Goal: Task Accomplishment & Management: Manage account settings

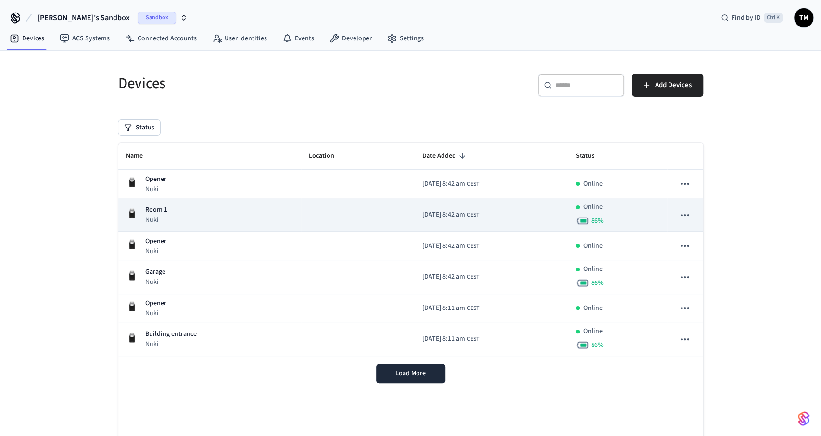
click at [261, 216] on div "Room 1 Nuki" at bounding box center [210, 215] width 168 height 20
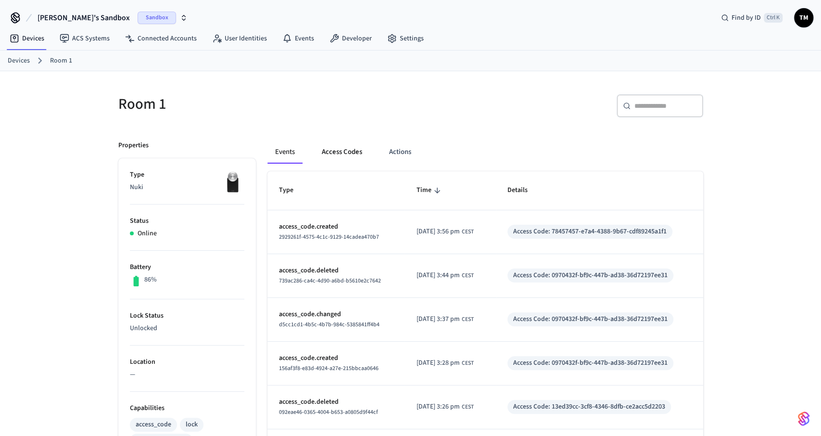
click at [340, 154] on button "Access Codes" at bounding box center [342, 151] width 56 height 23
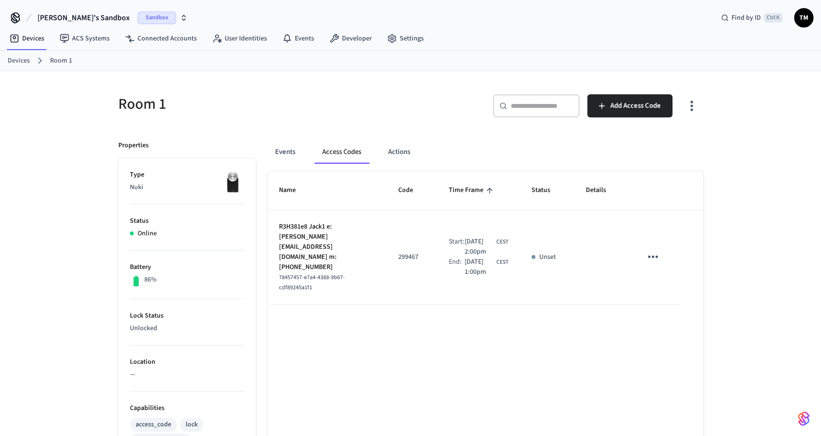
click at [19, 57] on link "Devices" at bounding box center [19, 61] width 22 height 10
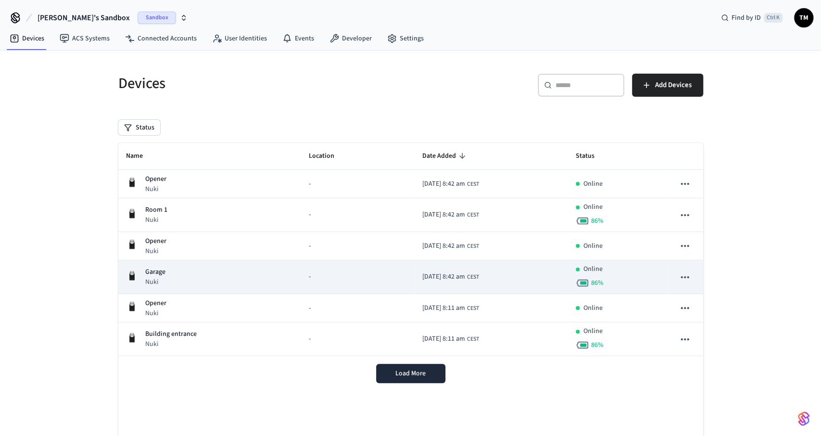
click at [176, 279] on div "Garage Nuki" at bounding box center [210, 277] width 168 height 20
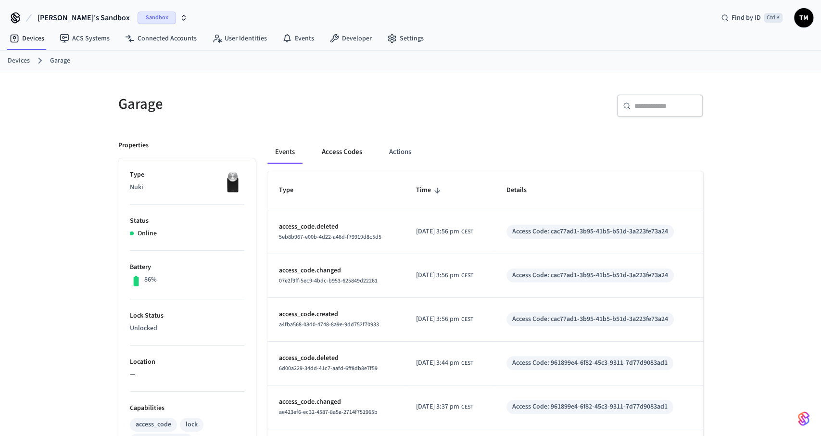
click at [337, 155] on button "Access Codes" at bounding box center [342, 151] width 56 height 23
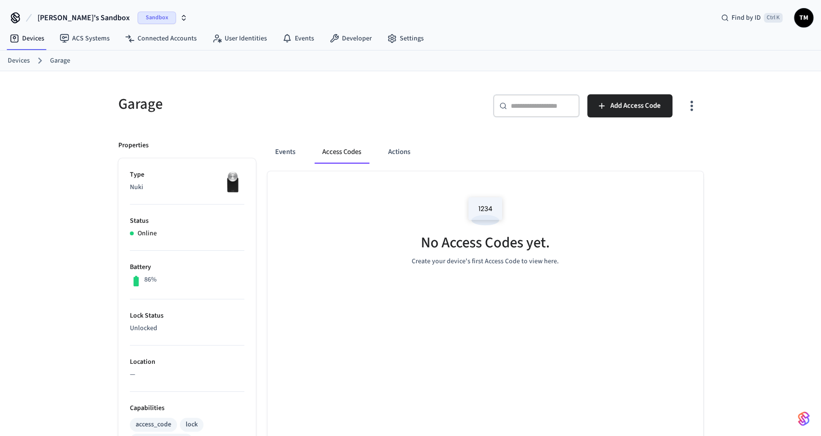
click at [24, 58] on link "Devices" at bounding box center [19, 61] width 22 height 10
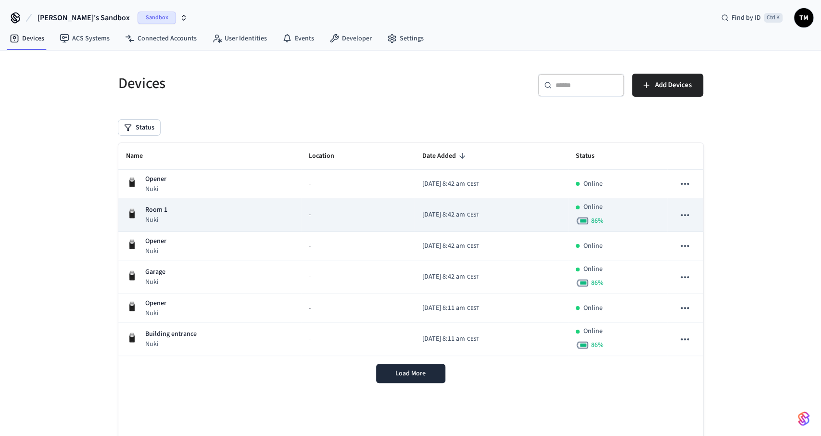
click at [301, 224] on td "-" at bounding box center [357, 215] width 113 height 34
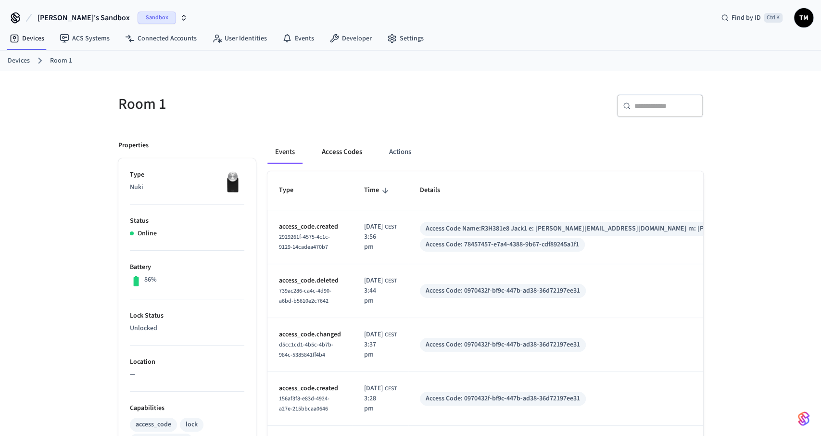
click at [351, 151] on button "Access Codes" at bounding box center [342, 151] width 56 height 23
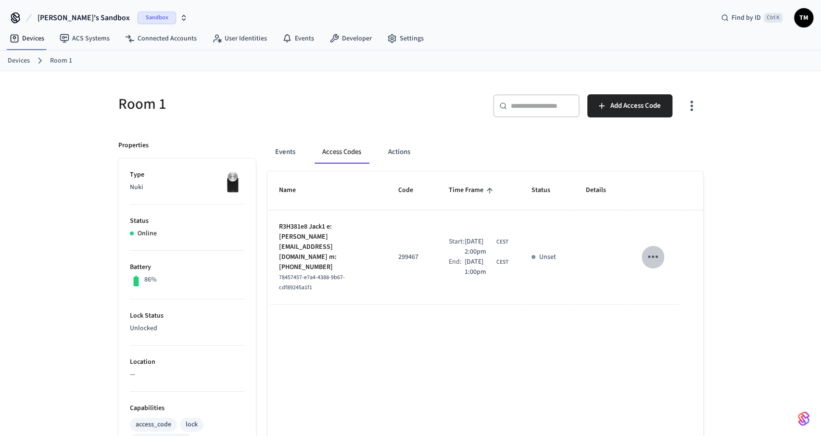
click at [659, 252] on icon "sticky table" at bounding box center [652, 256] width 15 height 15
click at [685, 304] on li "Delete" at bounding box center [676, 305] width 46 height 25
click at [23, 59] on link "Devices" at bounding box center [19, 61] width 22 height 10
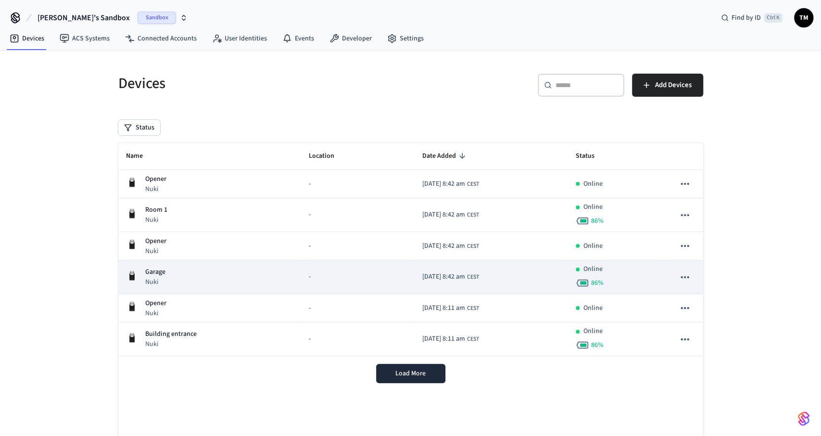
click at [205, 268] on div "Garage Nuki" at bounding box center [210, 277] width 168 height 20
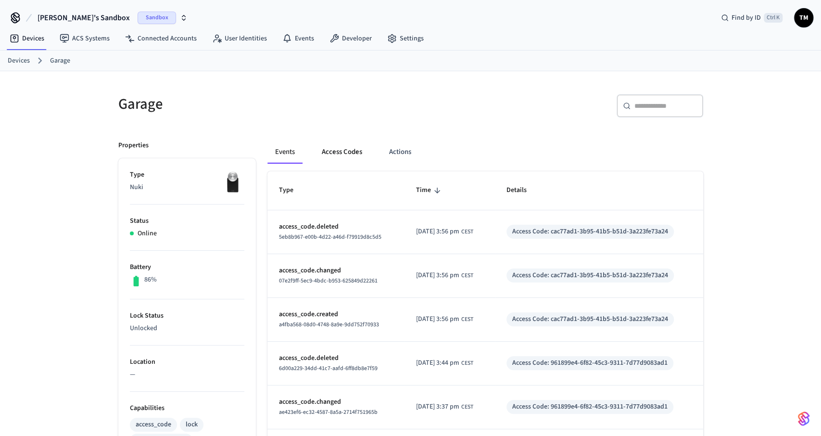
click at [348, 153] on button "Access Codes" at bounding box center [342, 151] width 56 height 23
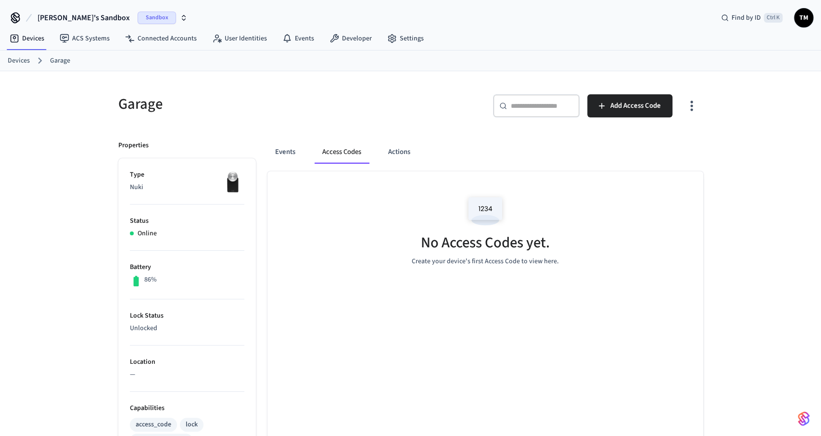
click at [12, 62] on link "Devices" at bounding box center [19, 61] width 22 height 10
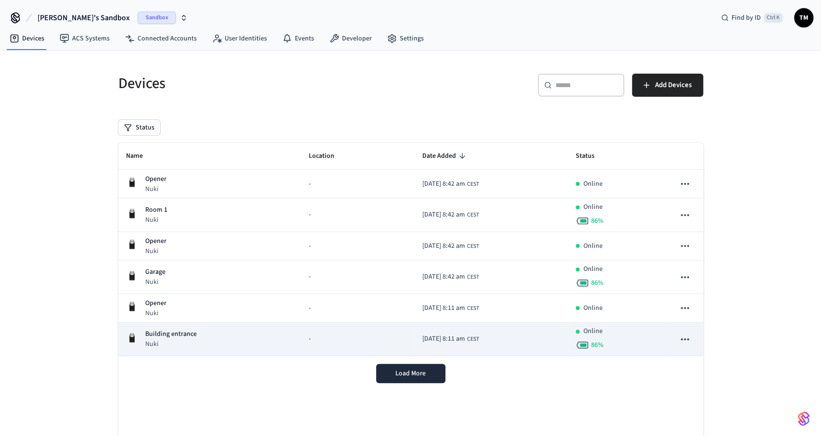
click at [170, 332] on p "Building entrance" at bounding box center [170, 334] width 51 height 10
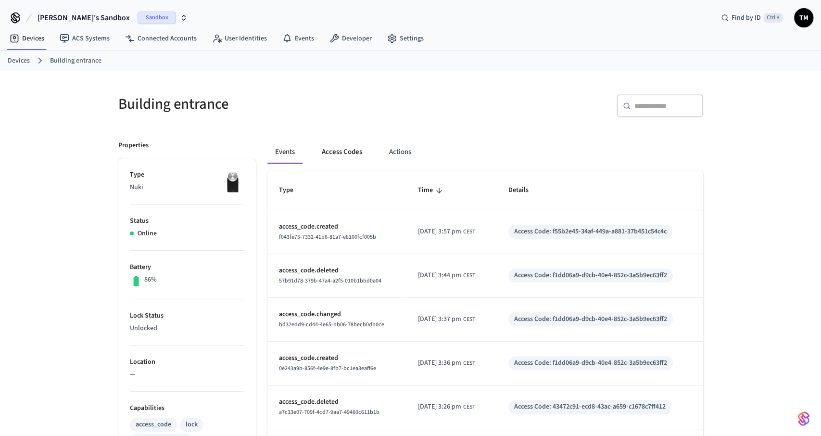
click at [338, 154] on button "Access Codes" at bounding box center [342, 151] width 56 height 23
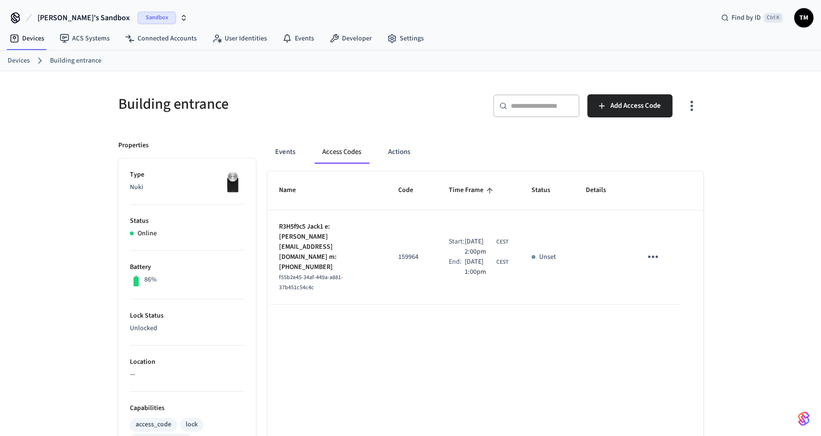
click at [652, 255] on icon "sticky table" at bounding box center [653, 256] width 10 height 2
click at [665, 294] on li "Delete" at bounding box center [678, 299] width 46 height 25
click at [27, 64] on link "Devices" at bounding box center [19, 61] width 22 height 10
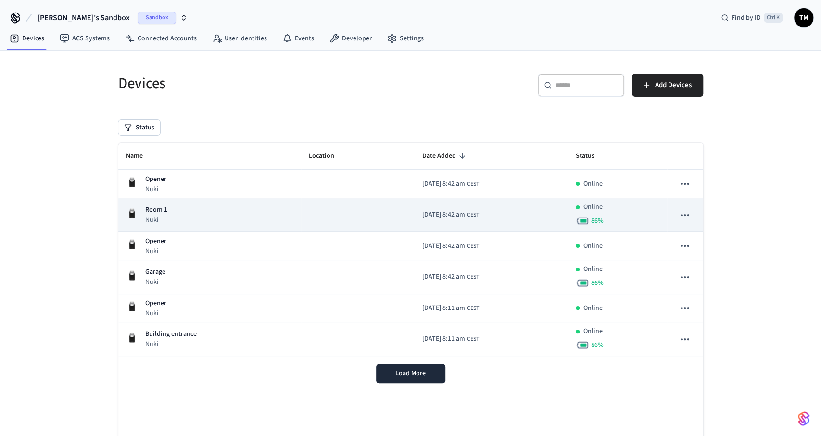
click at [162, 211] on p "Room 1" at bounding box center [156, 210] width 22 height 10
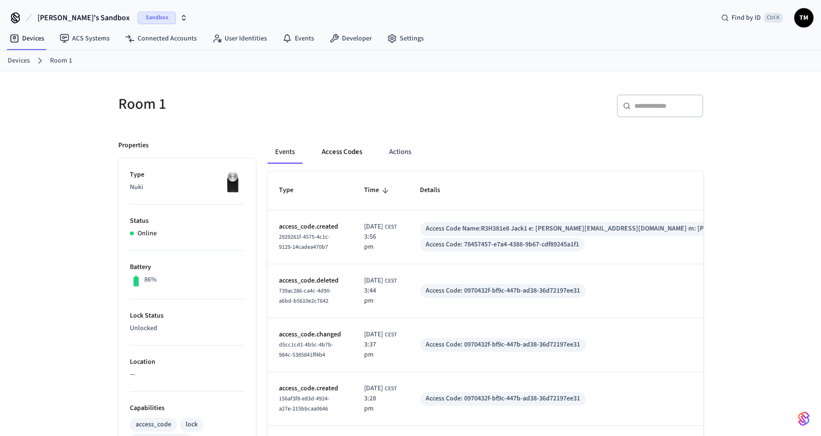
click at [334, 152] on button "Access Codes" at bounding box center [342, 151] width 56 height 23
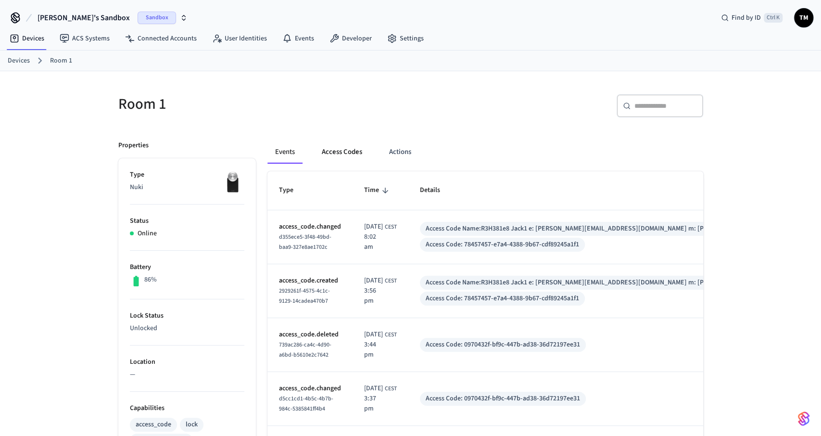
click at [357, 153] on button "Access Codes" at bounding box center [342, 151] width 56 height 23
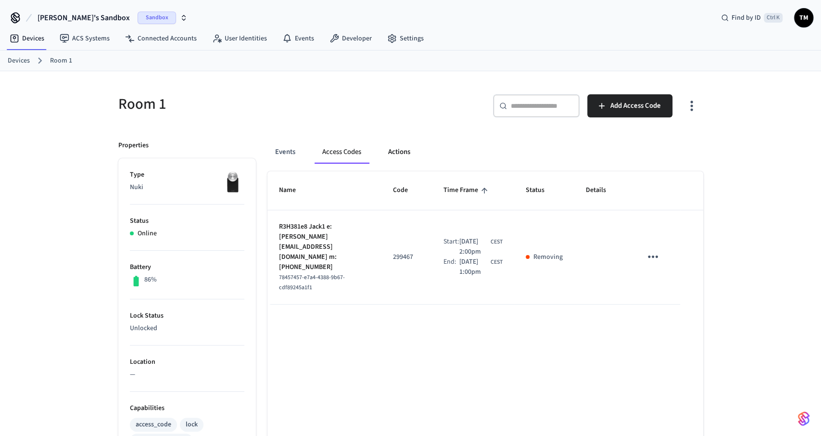
click at [414, 150] on button "Actions" at bounding box center [398, 151] width 37 height 23
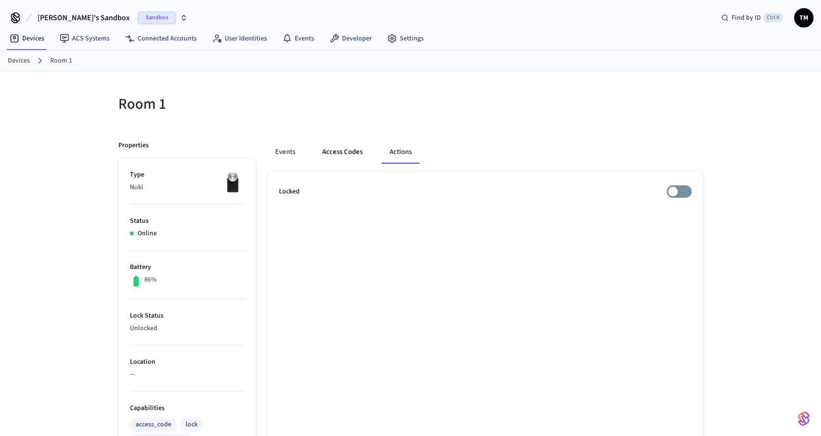
click at [340, 153] on button "Access Codes" at bounding box center [342, 151] width 56 height 23
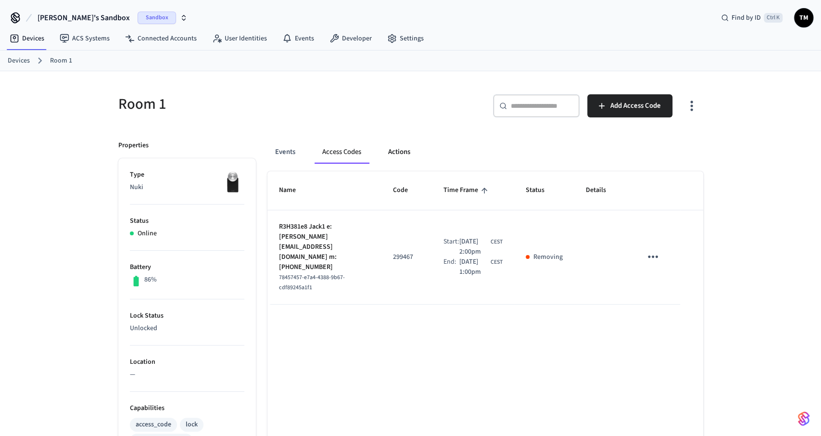
click at [407, 155] on button "Actions" at bounding box center [398, 151] width 37 height 23
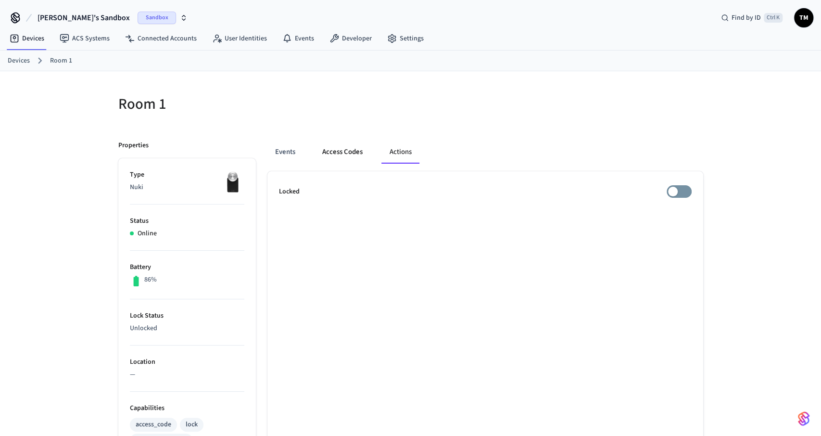
click at [337, 151] on button "Access Codes" at bounding box center [342, 151] width 56 height 23
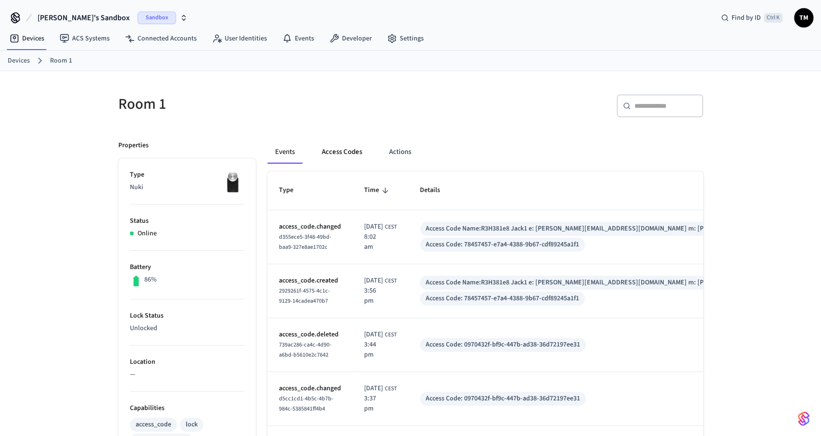
click at [357, 149] on button "Access Codes" at bounding box center [342, 151] width 56 height 23
click at [353, 155] on button "Access Codes" at bounding box center [342, 151] width 56 height 23
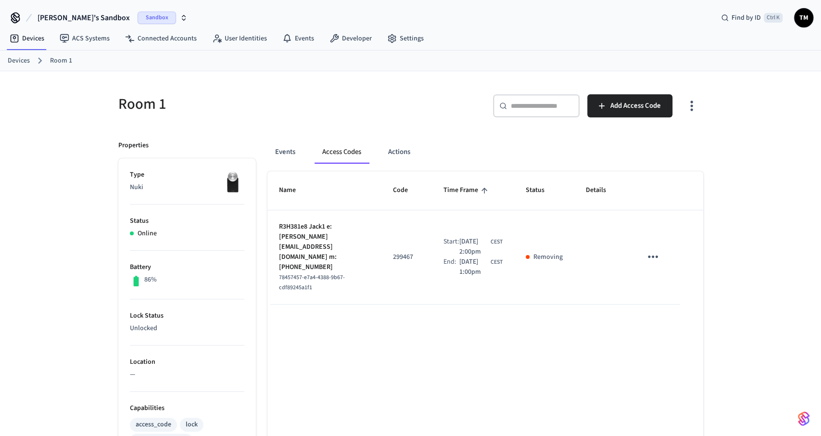
click at [651, 256] on icon "sticky table" at bounding box center [652, 256] width 15 height 15
click at [674, 303] on li "Delete" at bounding box center [676, 305] width 46 height 25
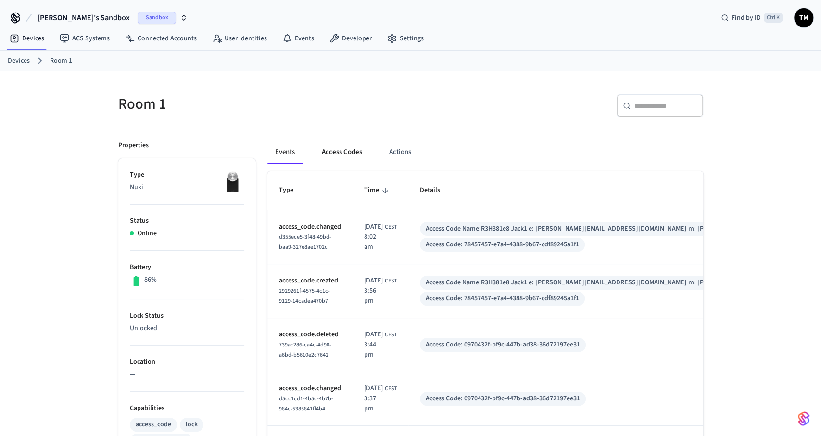
click at [348, 145] on button "Access Codes" at bounding box center [342, 151] width 56 height 23
